Goal: Task Accomplishment & Management: Manage account settings

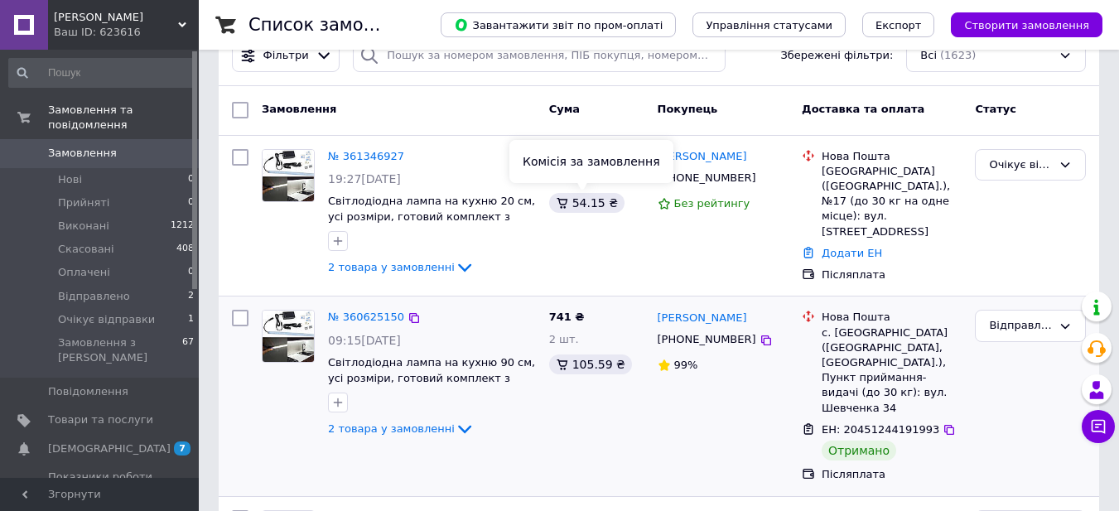
scroll to position [83, 0]
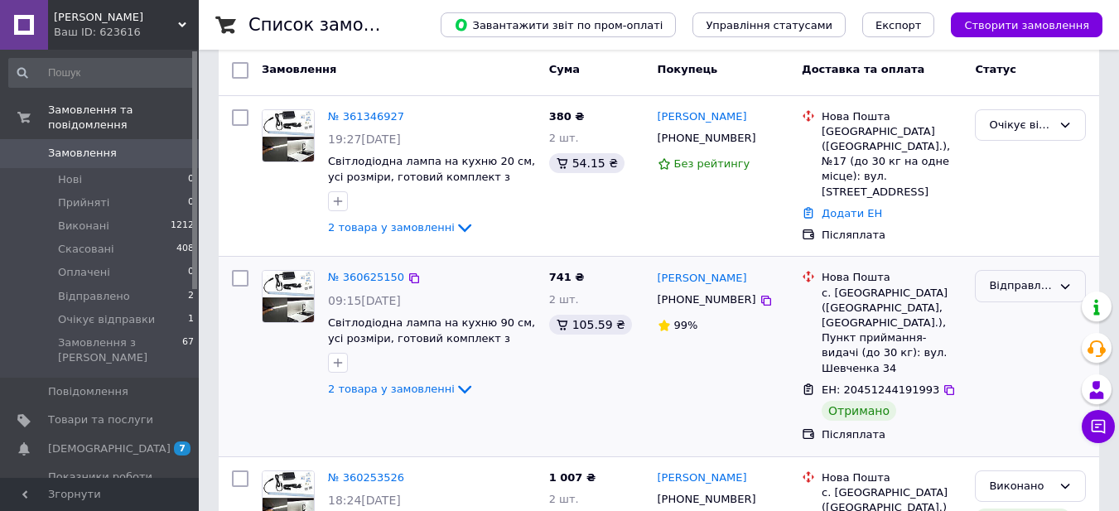
click at [1066, 281] on icon at bounding box center [1065, 286] width 13 height 13
click at [1028, 348] on li "Виконано" at bounding box center [1030, 351] width 109 height 31
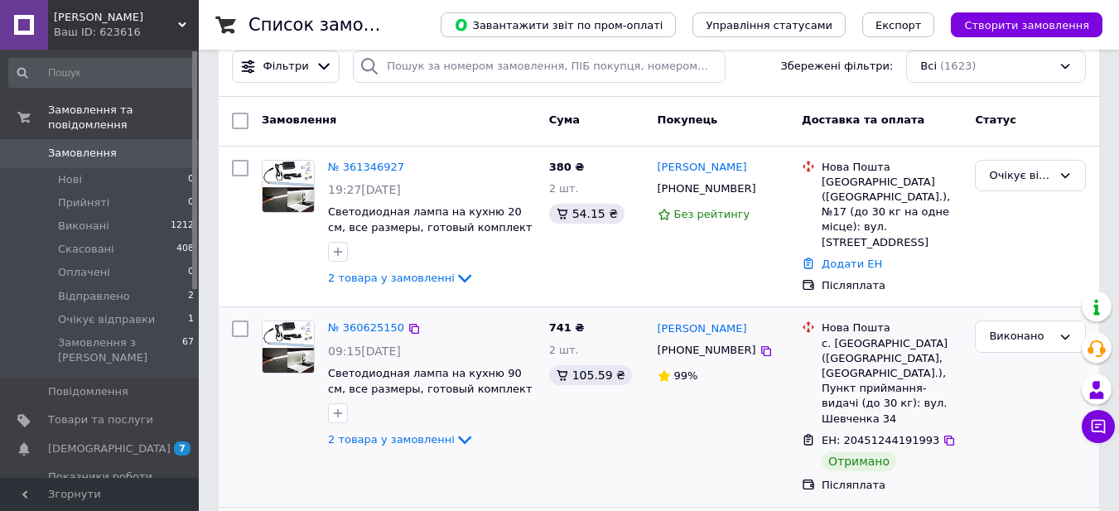
scroll to position [0, 0]
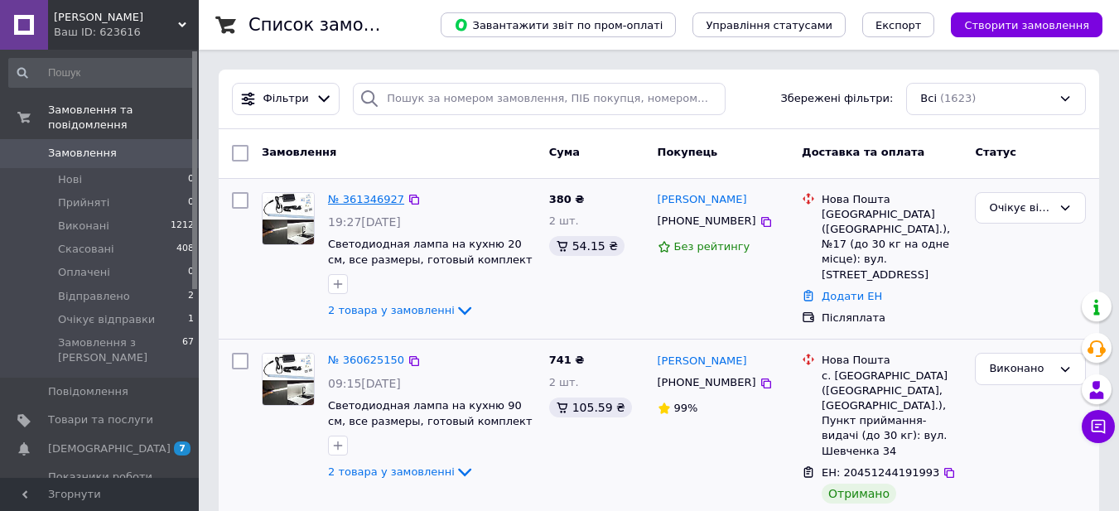
click at [359, 203] on link "№ 361346927" at bounding box center [366, 199] width 76 height 12
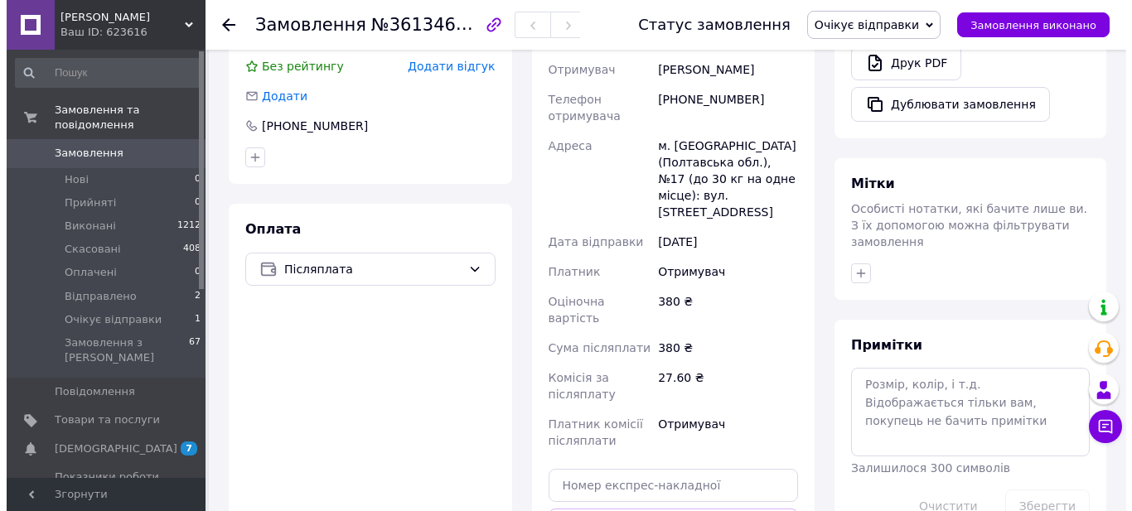
scroll to position [414, 0]
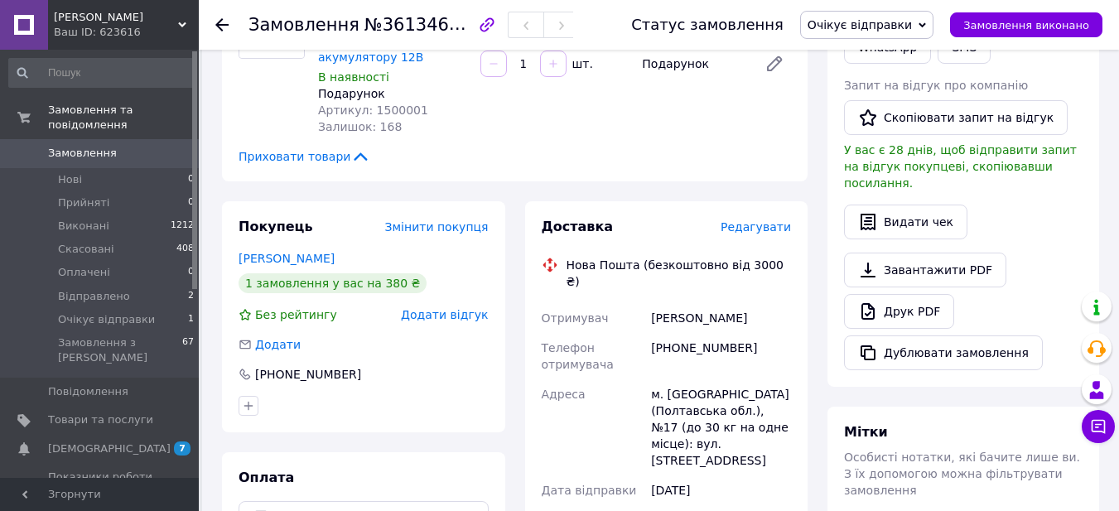
click at [771, 220] on span "Редагувати" at bounding box center [756, 226] width 70 height 13
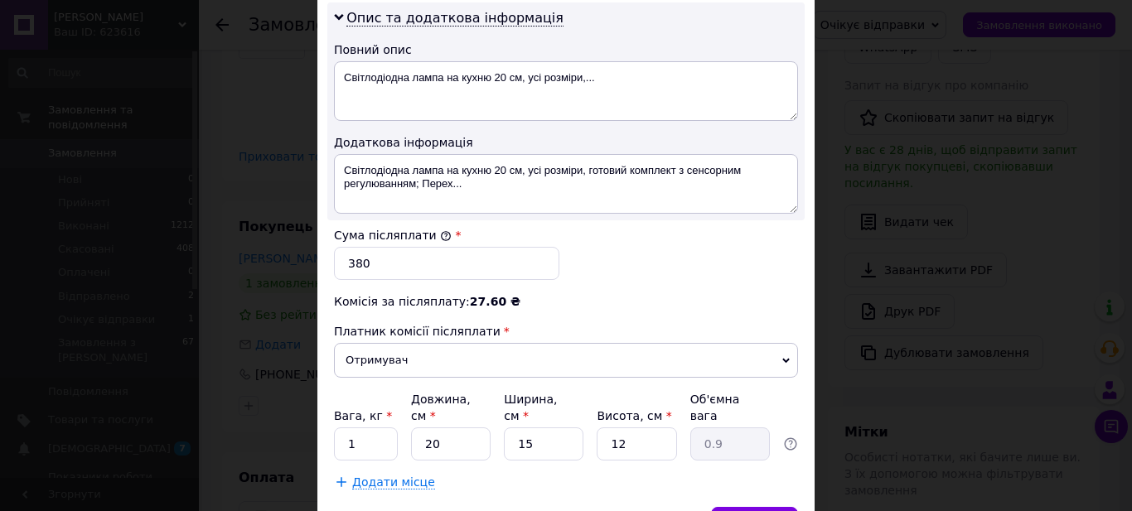
scroll to position [911, 0]
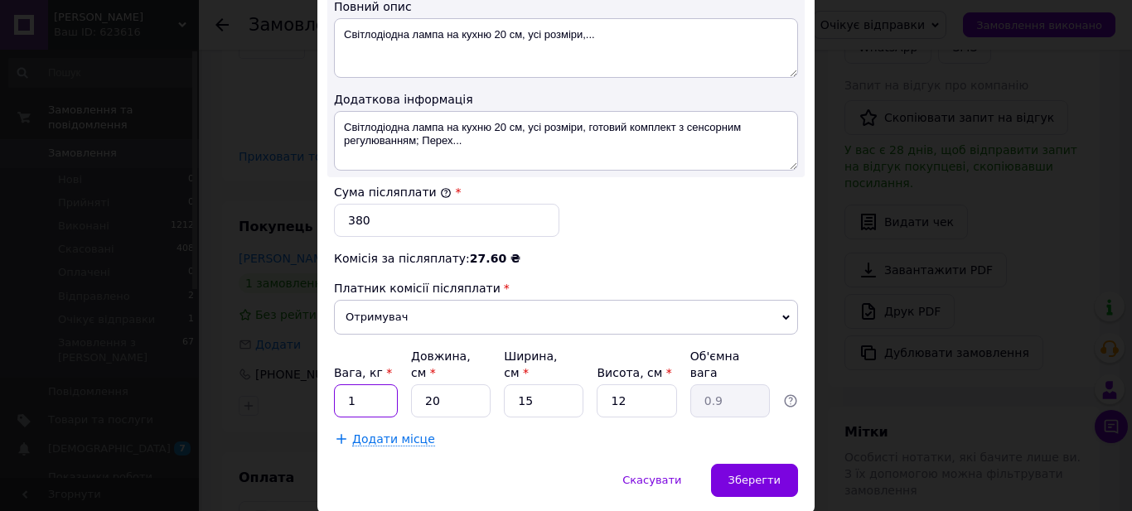
click at [354, 384] on input "1" at bounding box center [366, 400] width 64 height 33
type input "0.5"
click at [440, 384] on input "20" at bounding box center [451, 400] width 80 height 33
type input "2"
type input "0.1"
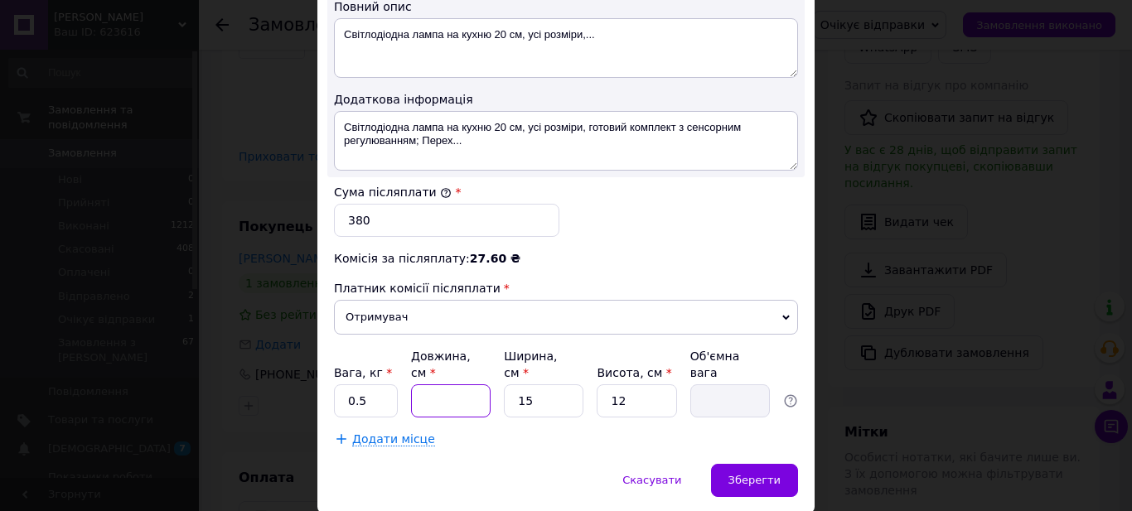
type input "3"
type input "0.14"
type input "37"
type input "1.67"
type input "37"
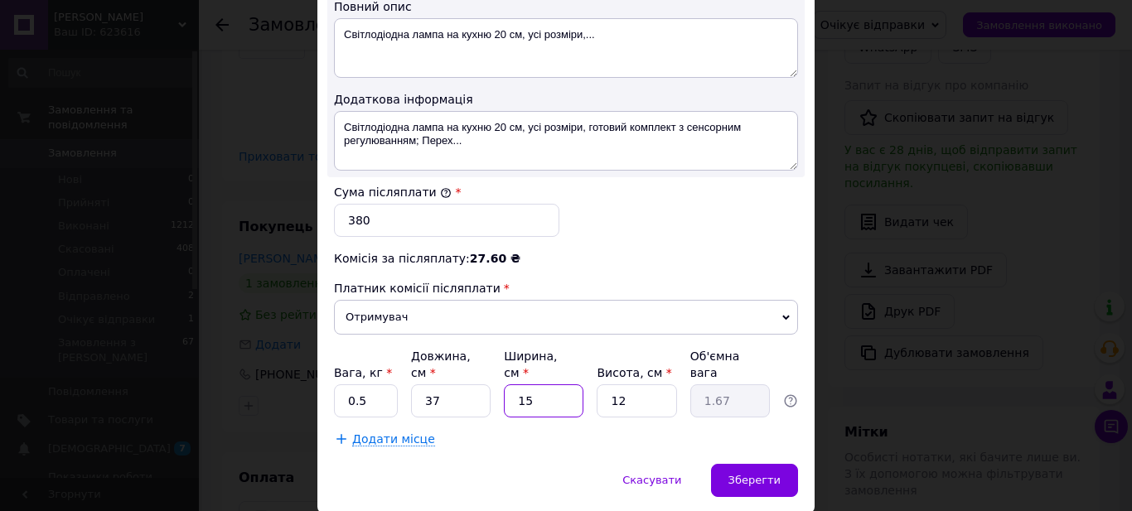
click at [530, 384] on input "15" at bounding box center [544, 400] width 80 height 33
type input "1"
type input "0.11"
type input "9"
type input "1"
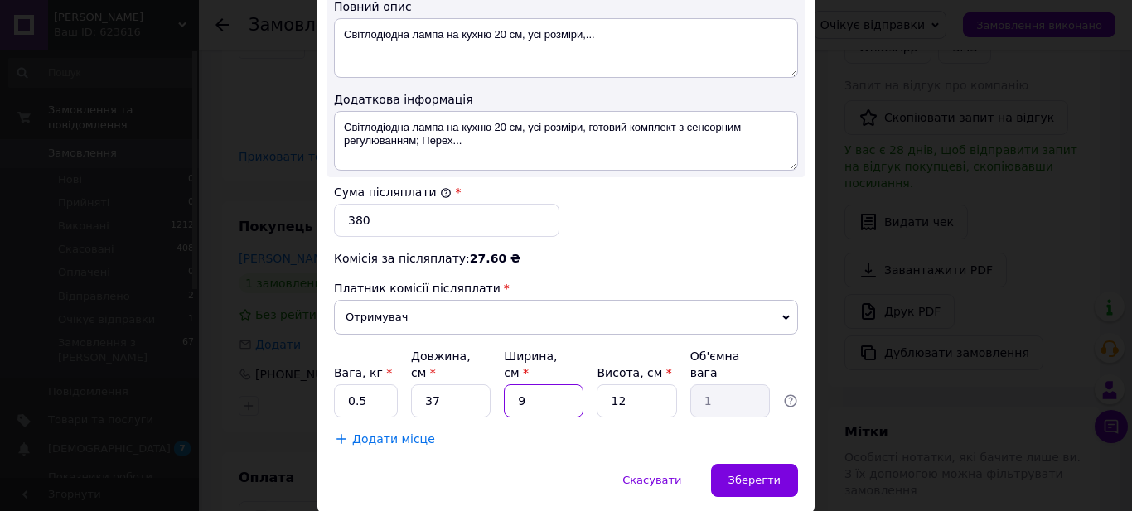
type input "9"
click at [627, 384] on input "12" at bounding box center [637, 400] width 80 height 33
type input "1"
type input "0.1"
type input "4"
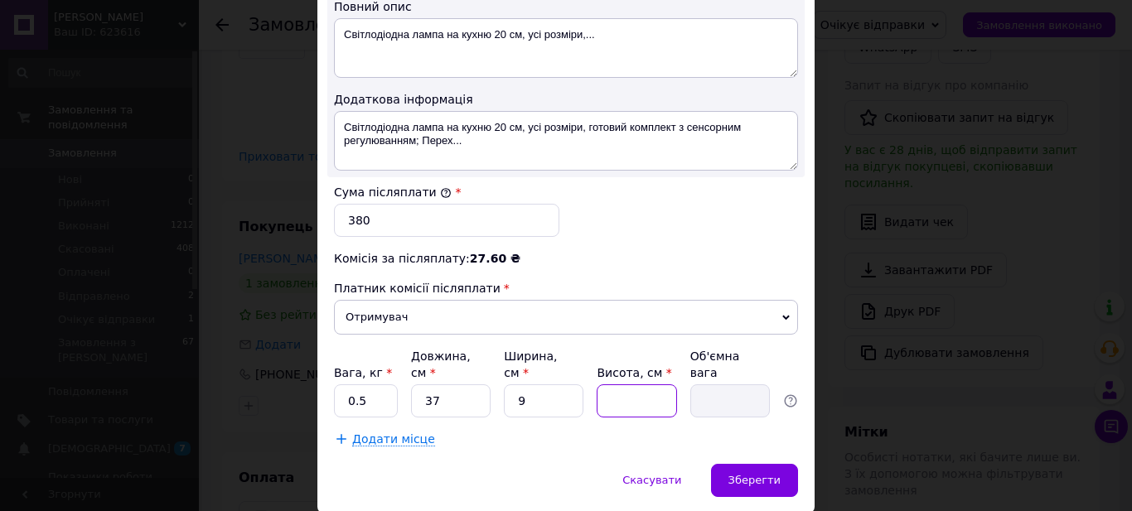
type input "0.33"
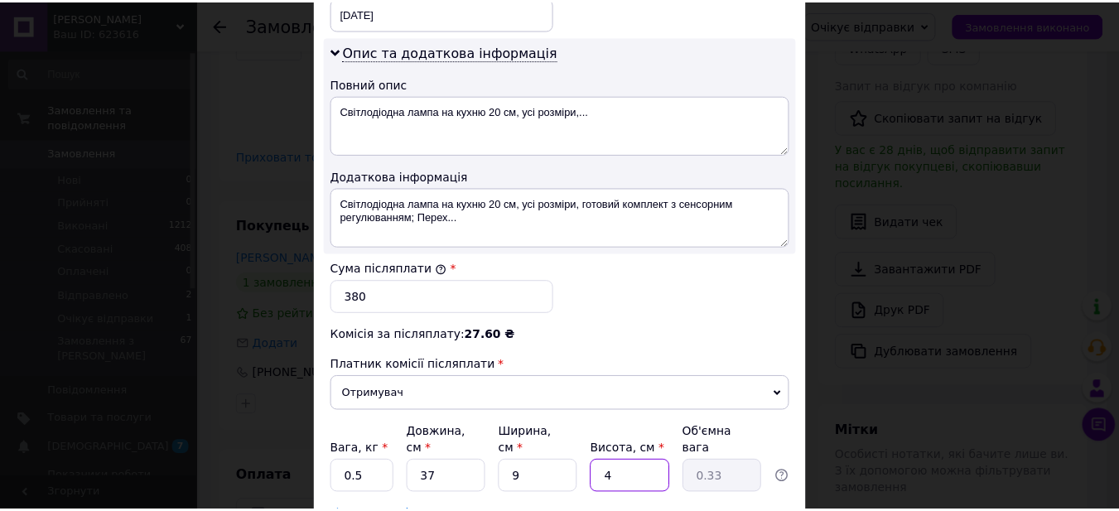
scroll to position [939, 0]
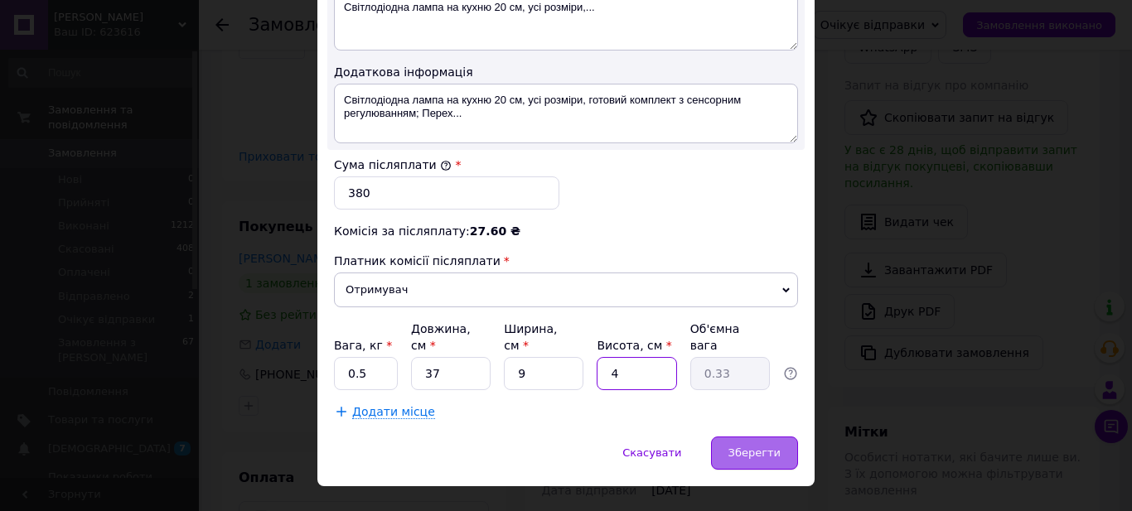
type input "4"
click at [775, 447] on span "Зберегти" at bounding box center [754, 453] width 52 height 12
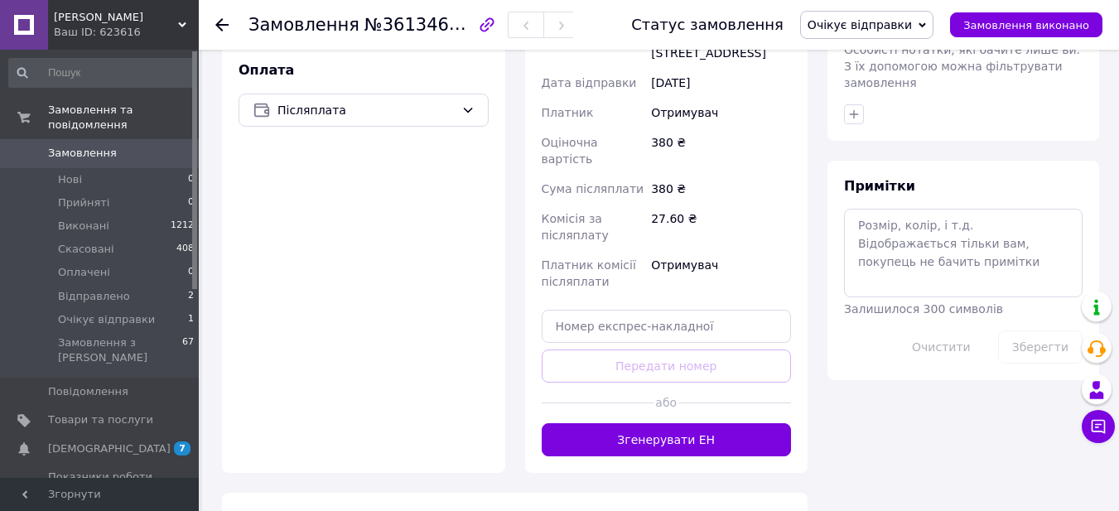
scroll to position [828, 0]
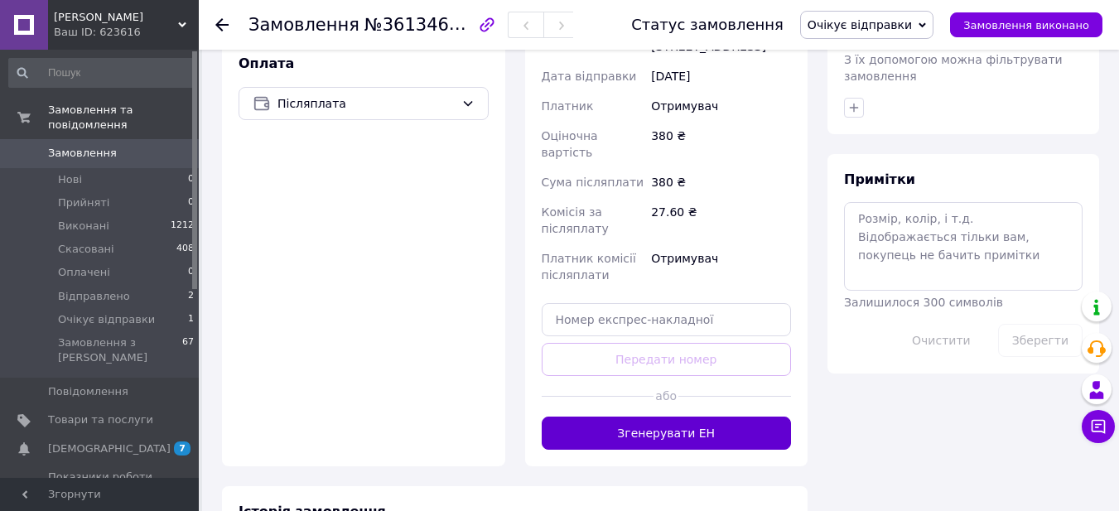
click at [731, 417] on button "Згенерувати ЕН" at bounding box center [667, 433] width 250 height 33
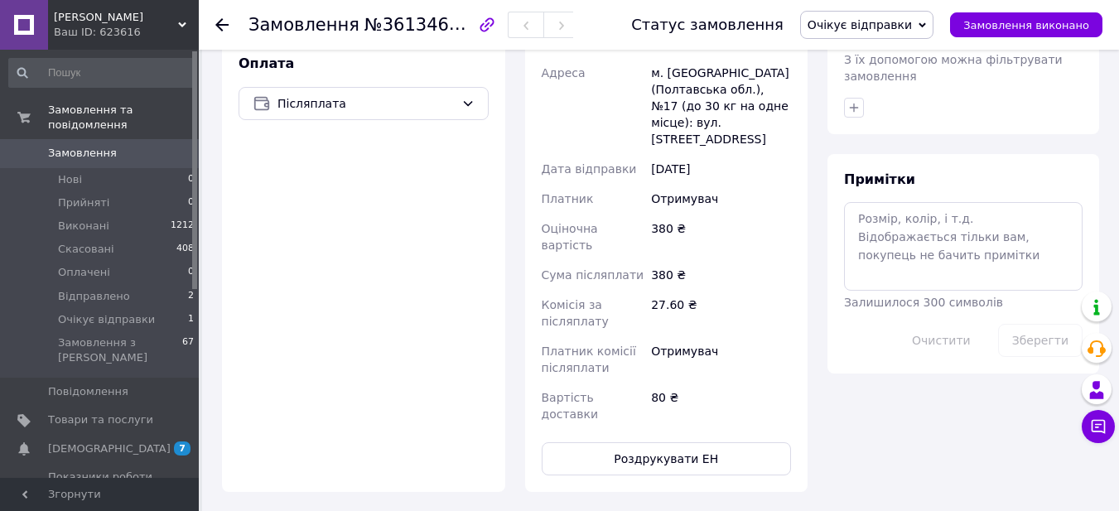
click at [731, 442] on button "Роздрукувати ЕН" at bounding box center [667, 458] width 250 height 33
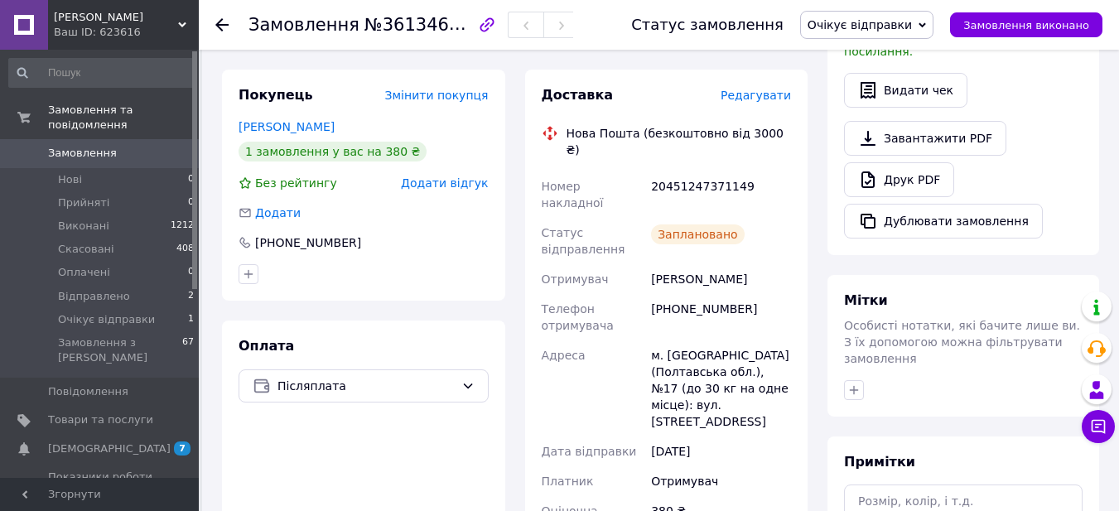
scroll to position [497, 0]
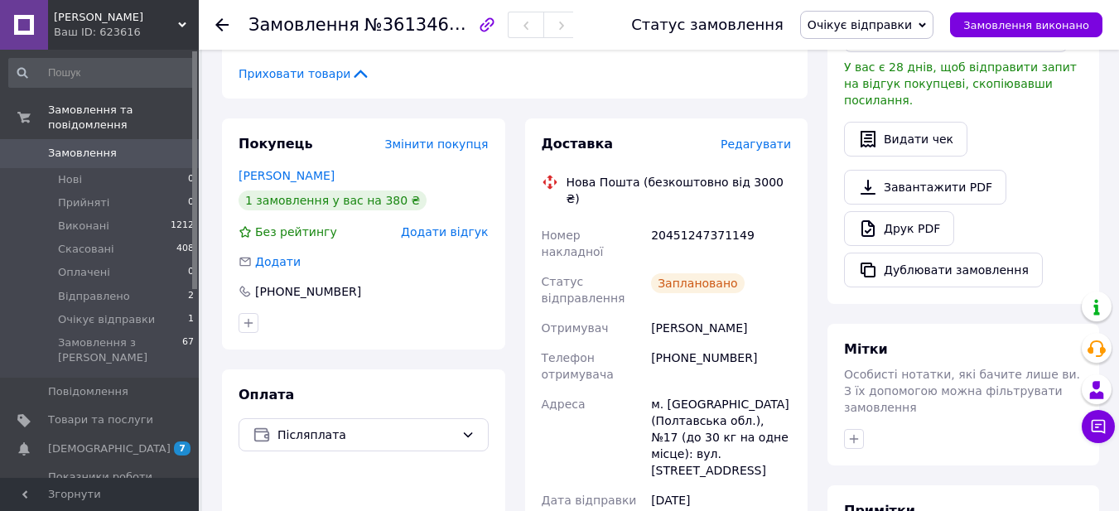
click at [223, 26] on use at bounding box center [221, 24] width 13 height 13
